Goal: Communication & Community: Answer question/provide support

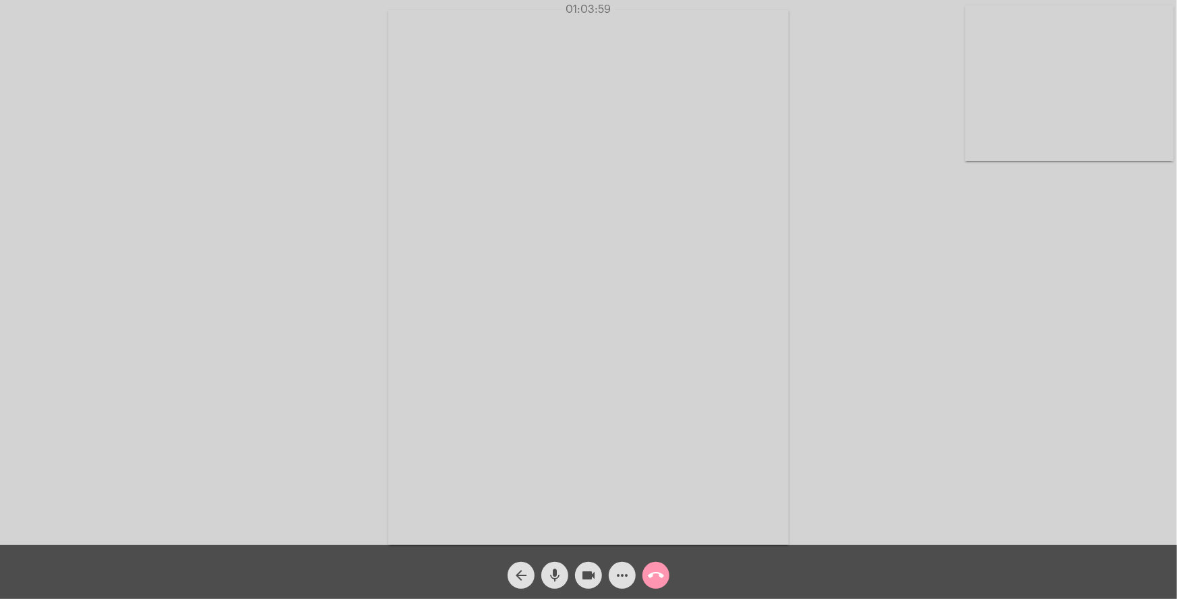
click at [651, 573] on mat-icon "call_end" at bounding box center [656, 575] width 16 height 16
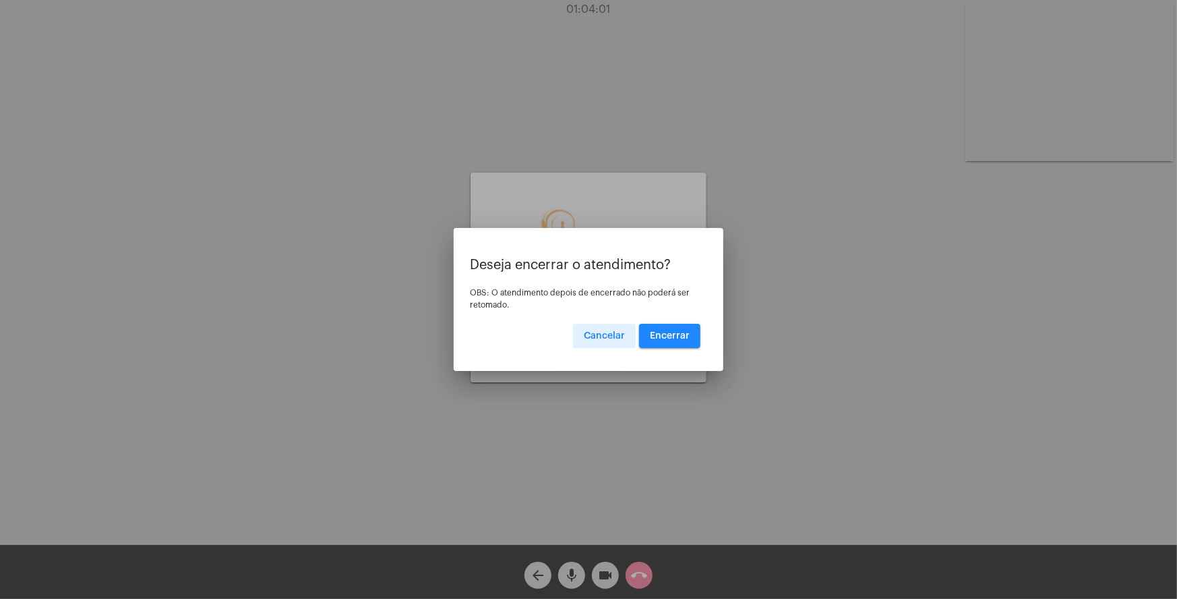
click at [687, 334] on span "Encerrar" at bounding box center [670, 335] width 40 height 9
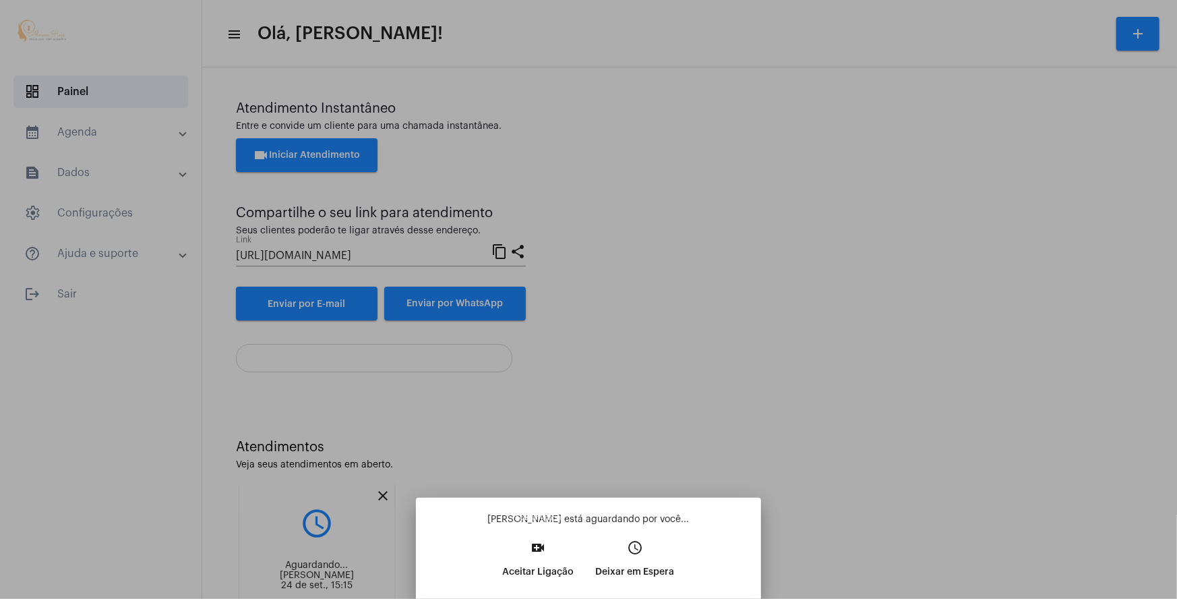
click at [556, 562] on span "video_call Aceitar Ligação" at bounding box center [538, 563] width 71 height 41
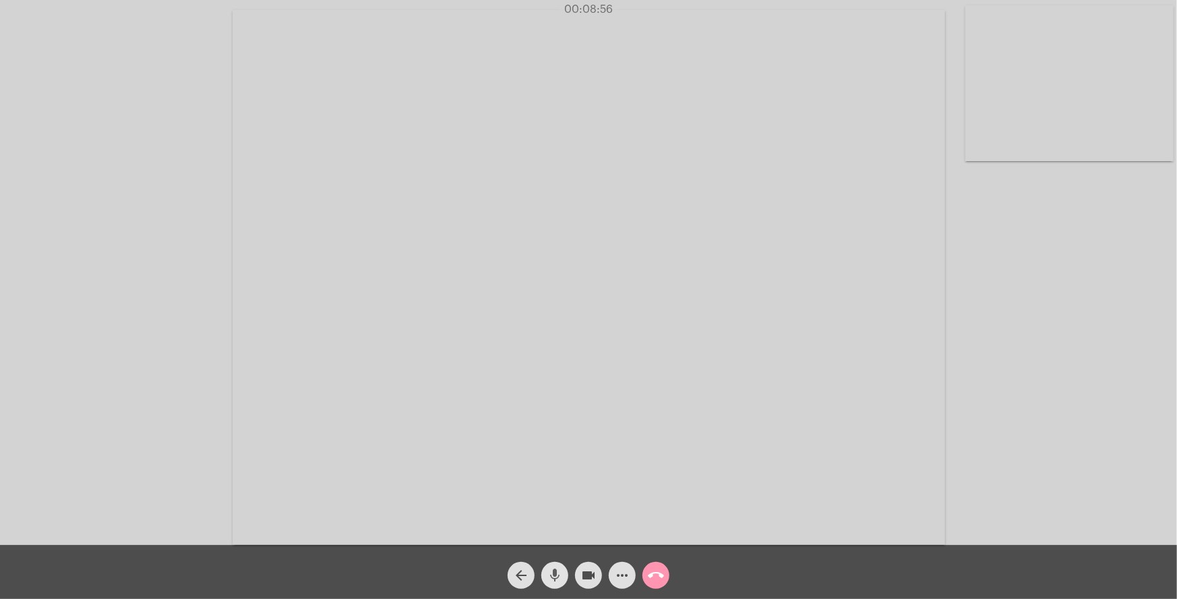
click at [553, 572] on mat-icon "mic" at bounding box center [555, 575] width 16 height 16
click at [558, 572] on mat-icon "mic_off" at bounding box center [555, 575] width 16 height 16
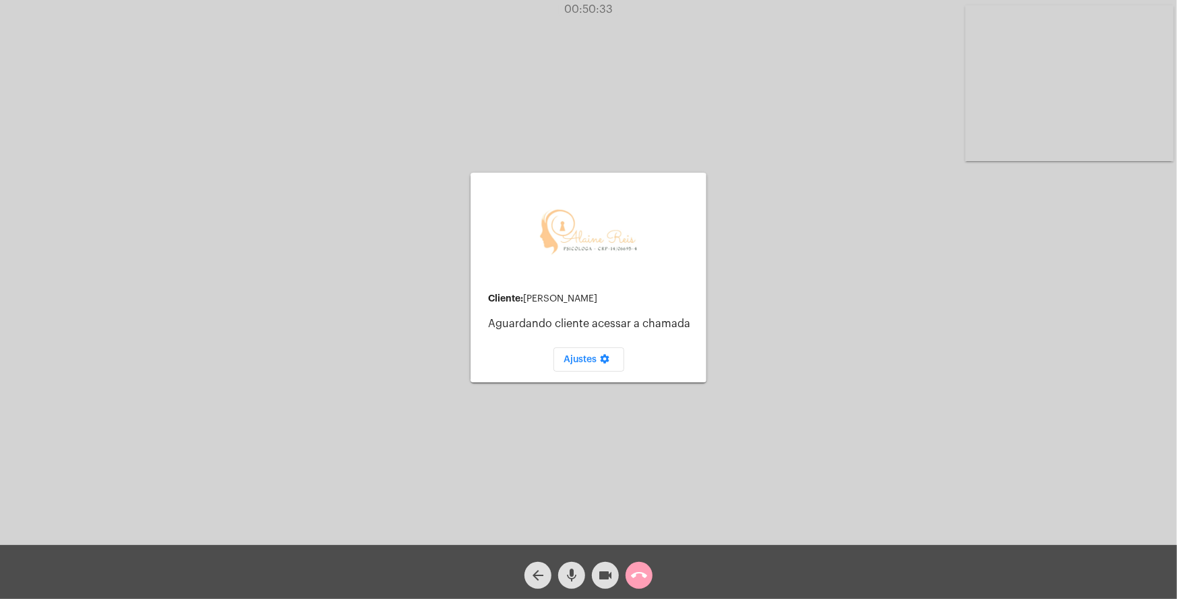
click at [641, 573] on mat-icon "call_end" at bounding box center [639, 575] width 16 height 16
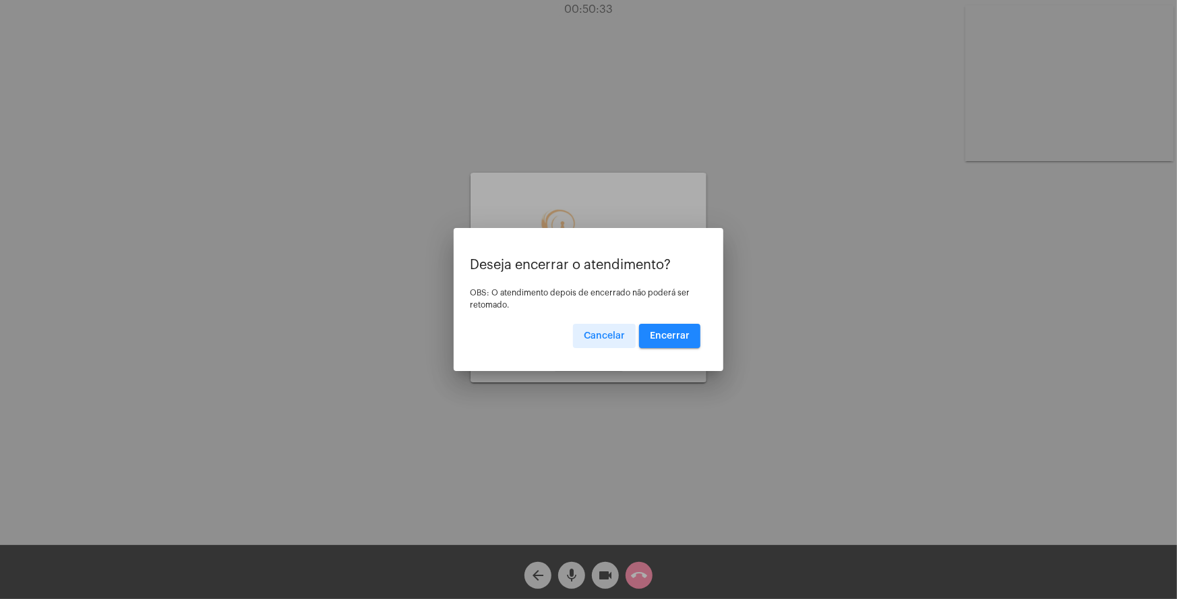
click at [662, 331] on span "Encerrar" at bounding box center [670, 335] width 40 height 9
